Goal: Find specific page/section: Find specific page/section

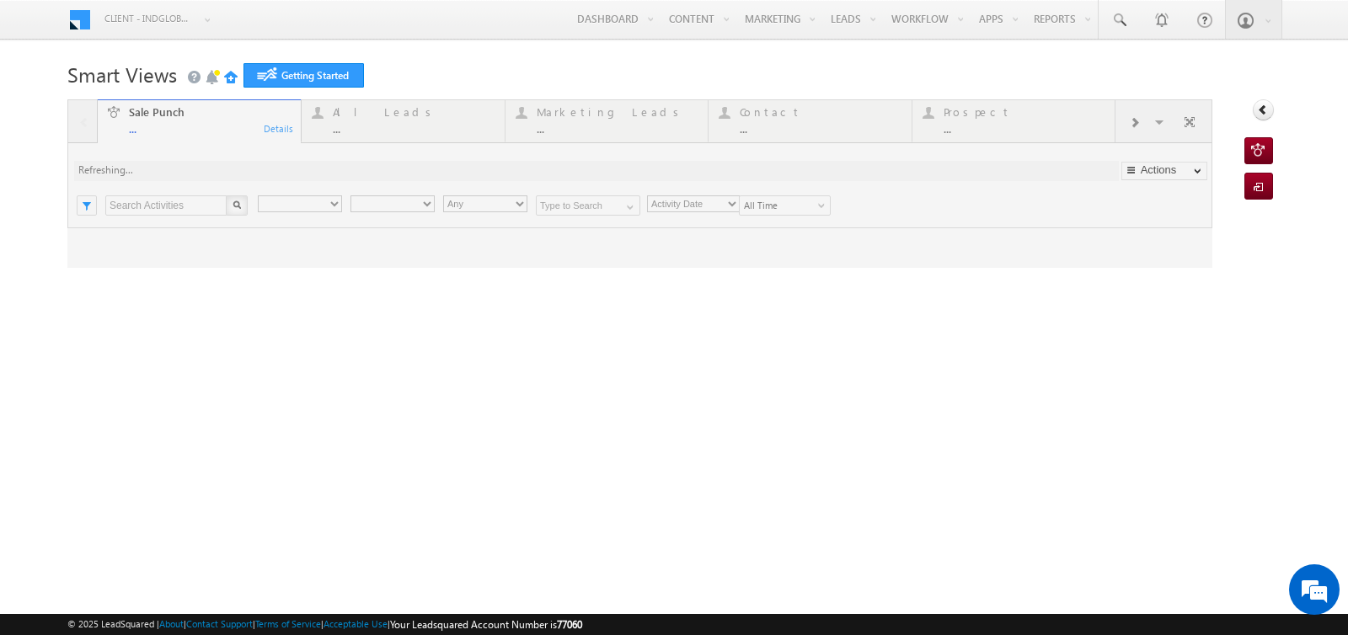
type input "Any Owner"
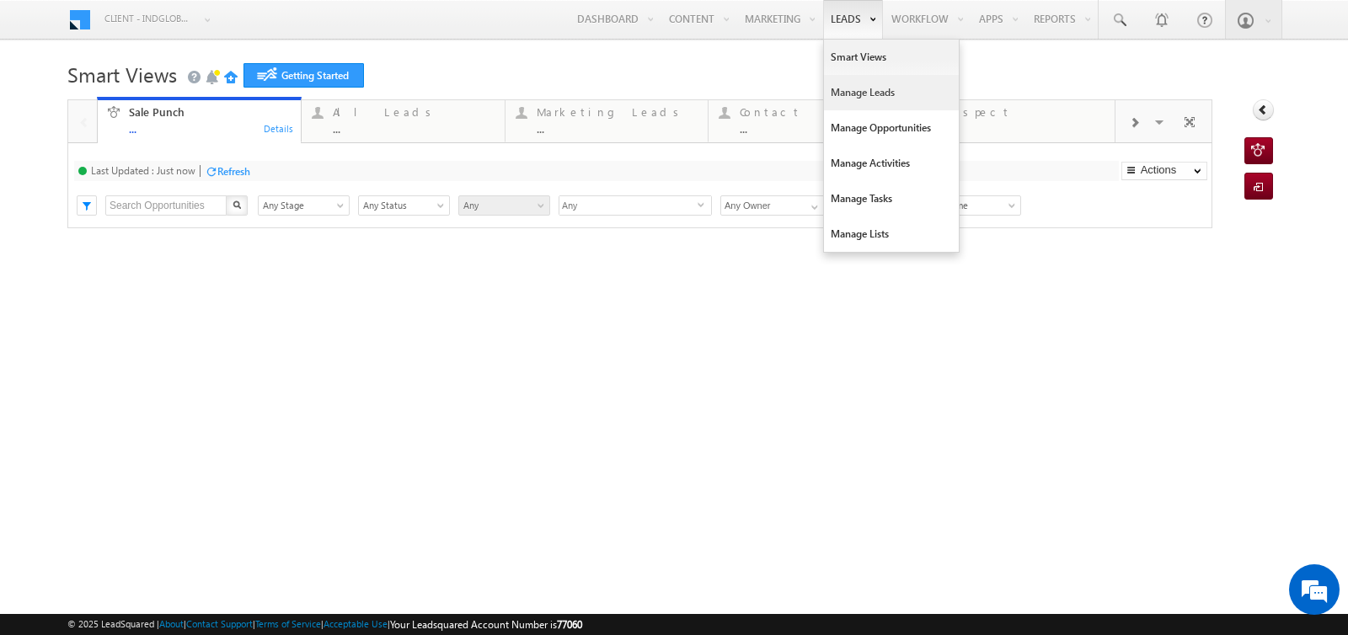
click at [836, 102] on link "Manage Leads" at bounding box center [891, 92] width 135 height 35
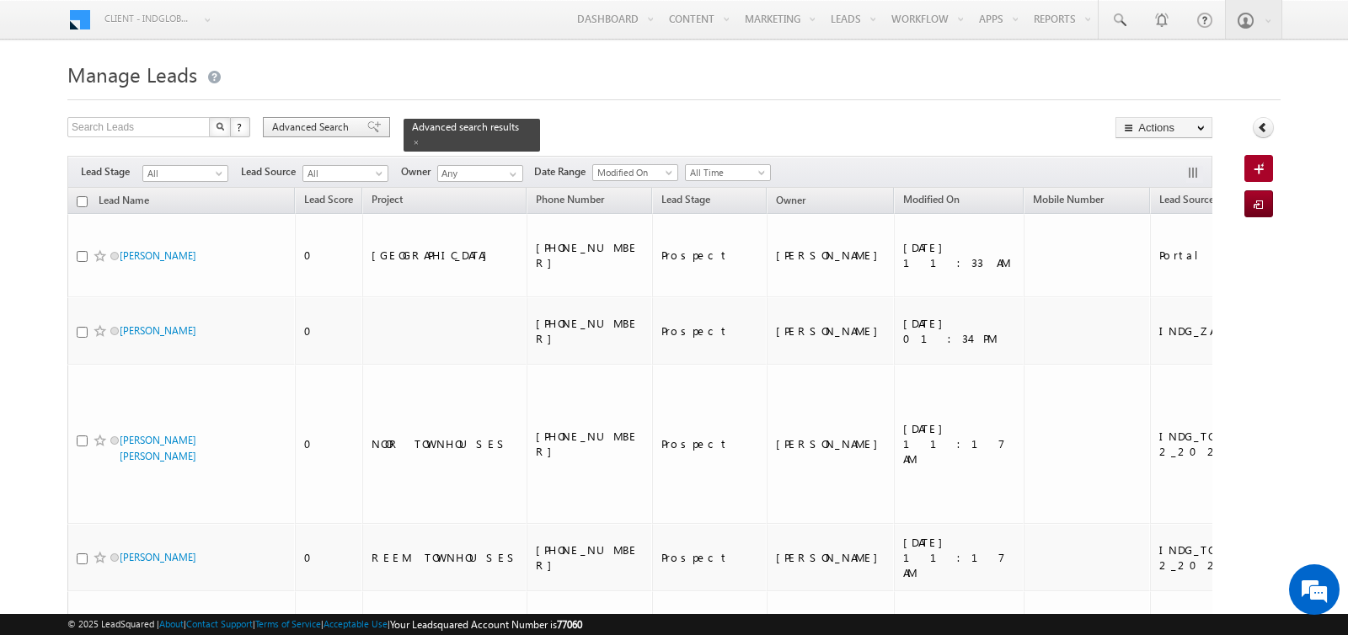
click at [327, 131] on span "Advanced Search" at bounding box center [313, 127] width 82 height 15
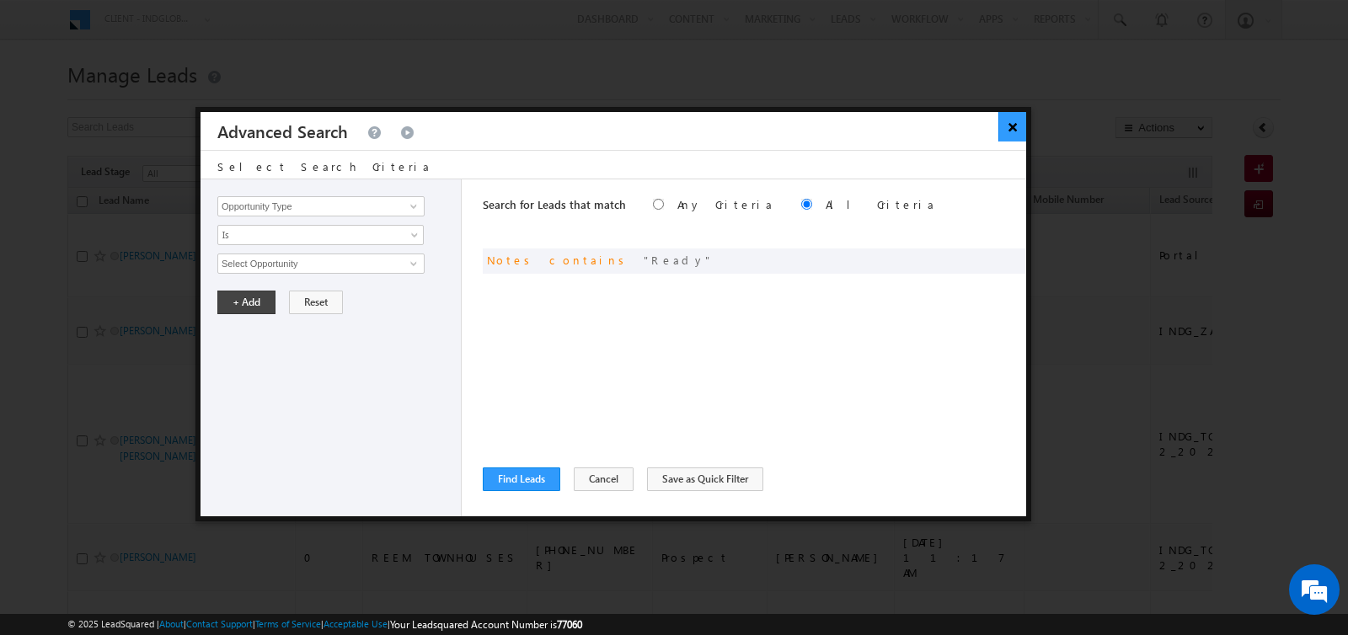
click at [1013, 133] on button "×" at bounding box center [1012, 126] width 28 height 29
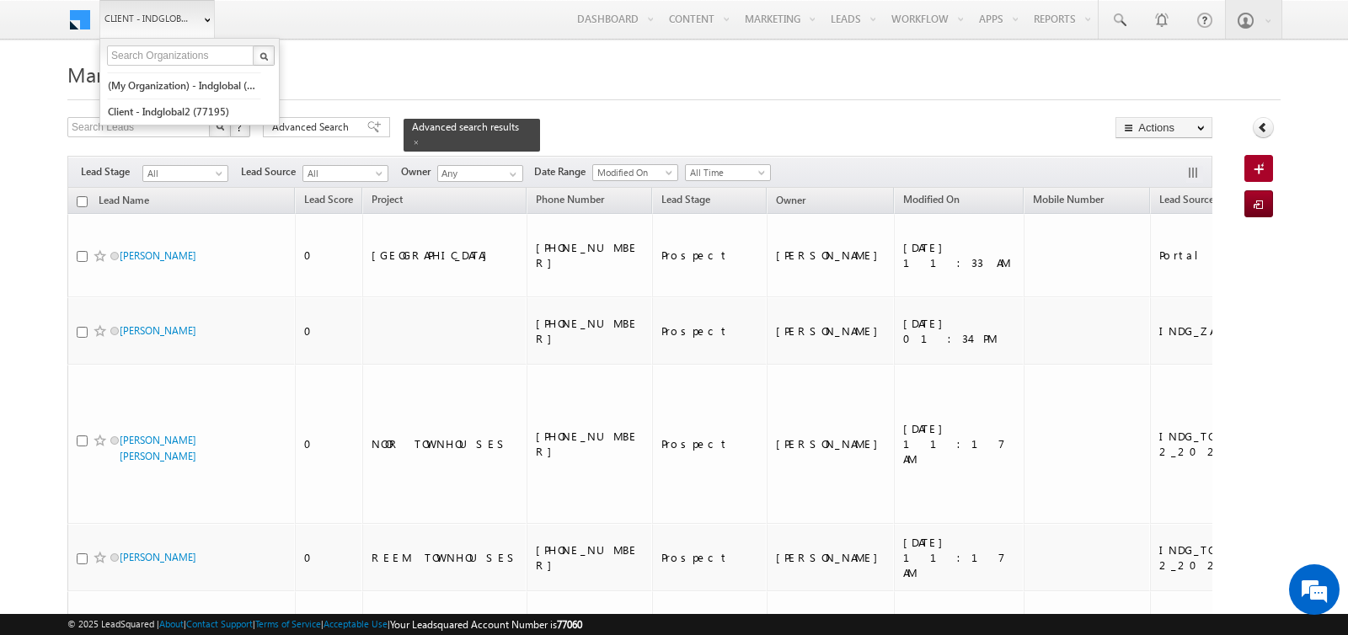
click at [167, 17] on span "Client - indglobal1 (77060)" at bounding box center [148, 18] width 88 height 17
click at [171, 92] on link "(My Organization) - indglobal (48060)" at bounding box center [184, 85] width 154 height 26
